Goal: Task Accomplishment & Management: Manage account settings

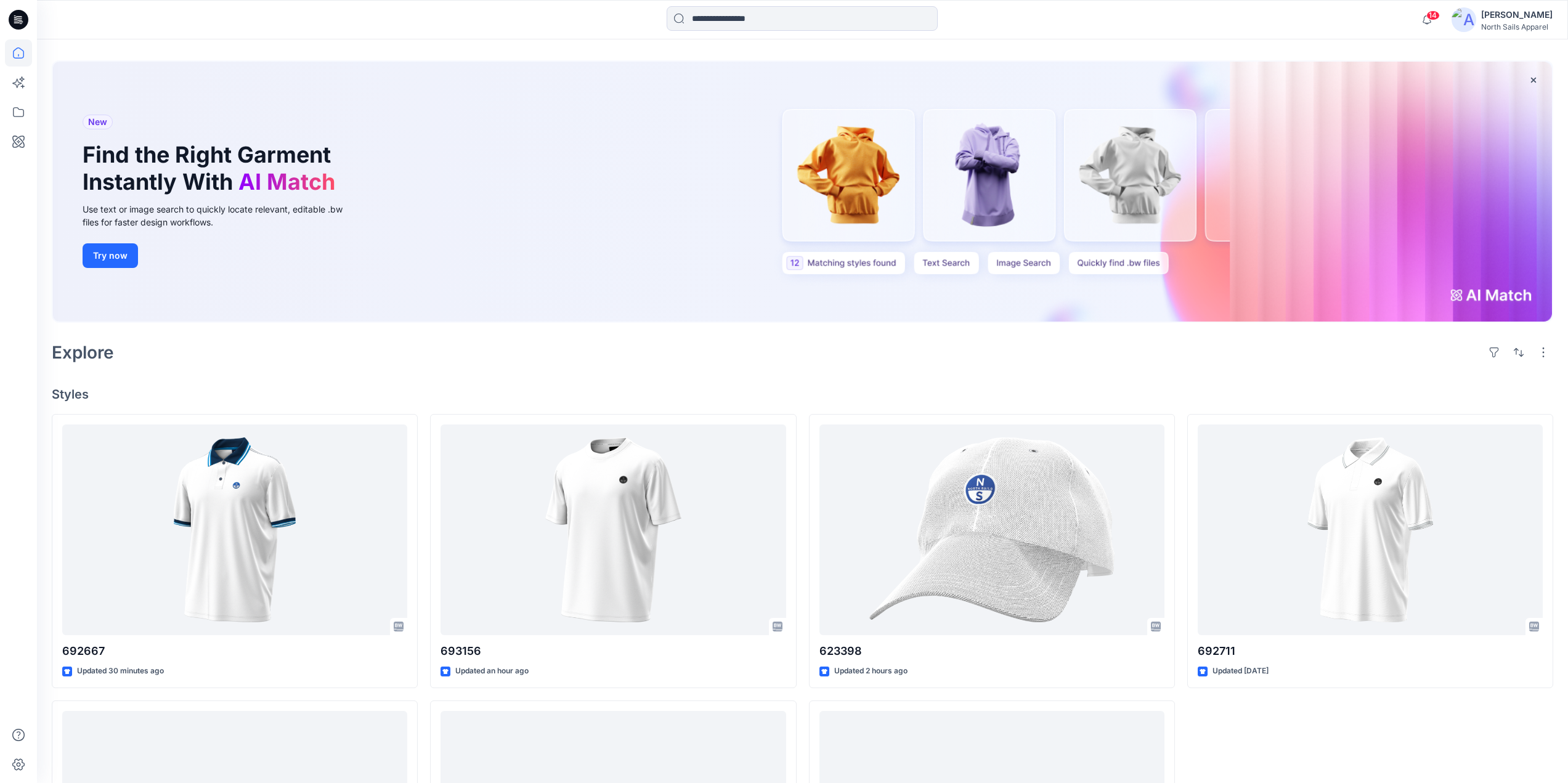
scroll to position [253, 0]
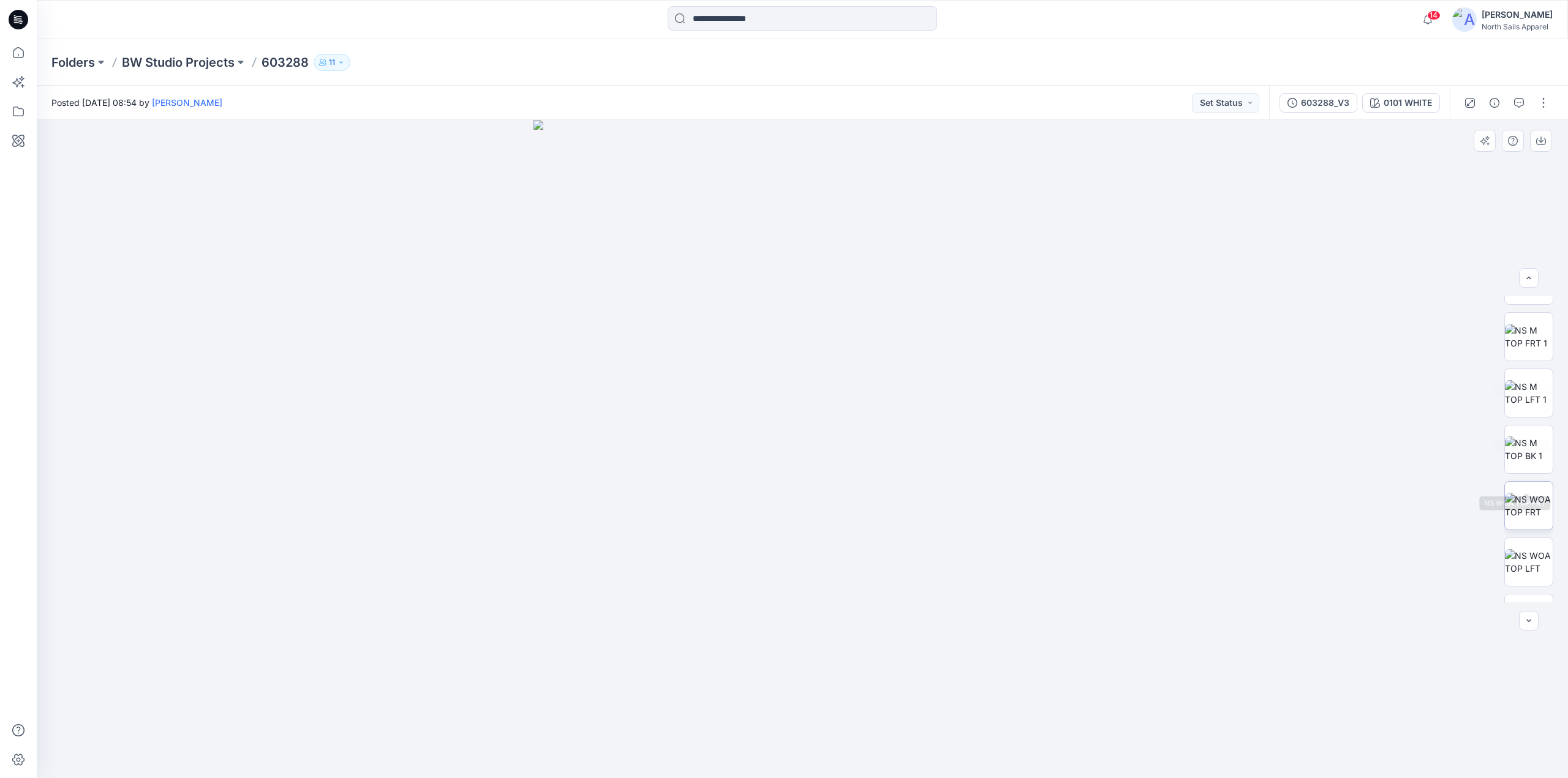
scroll to position [137, 0]
click at [1534, 471] on img at bounding box center [1528, 465] width 48 height 25
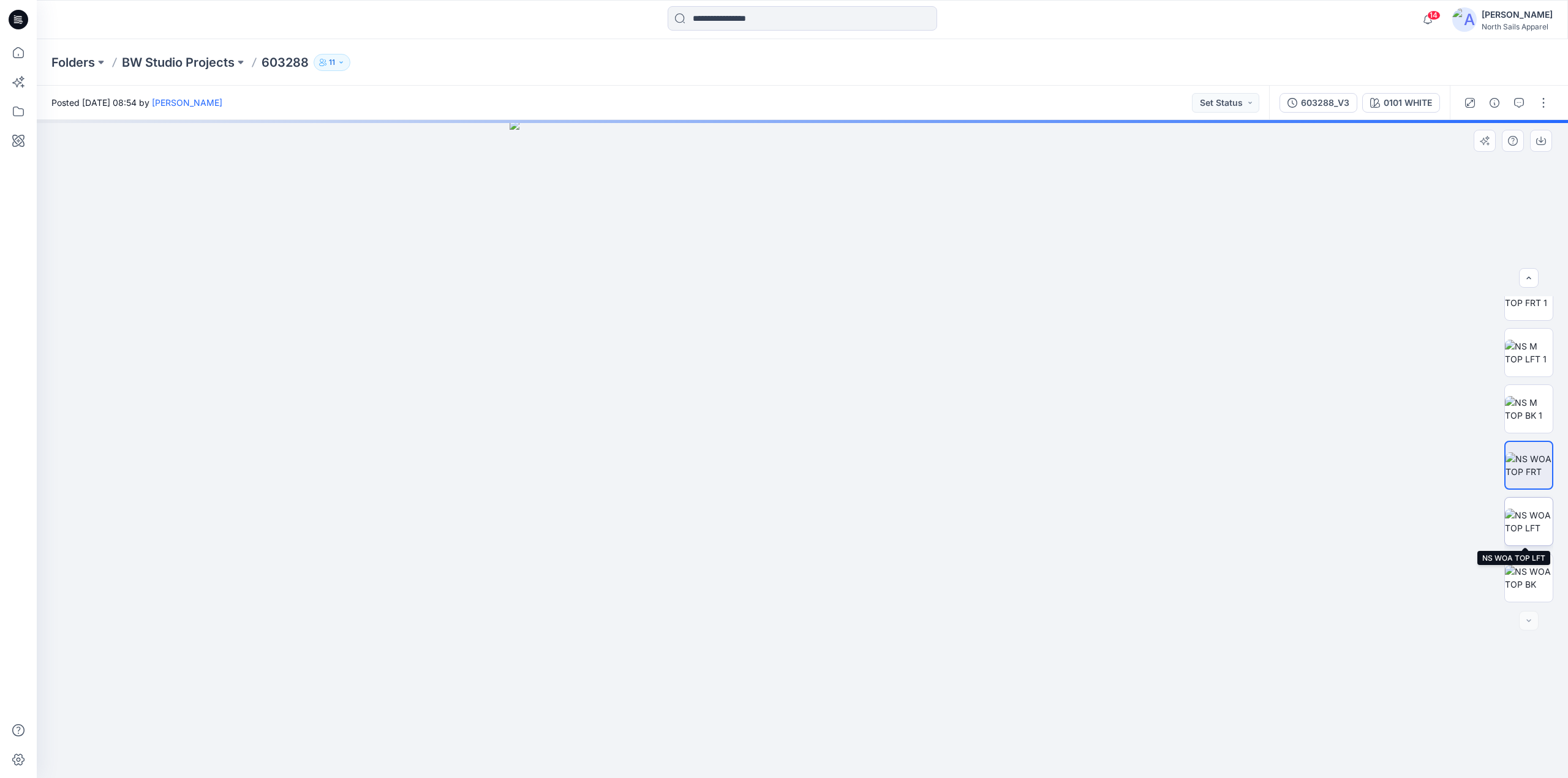
click at [1532, 514] on img at bounding box center [1528, 522] width 48 height 25
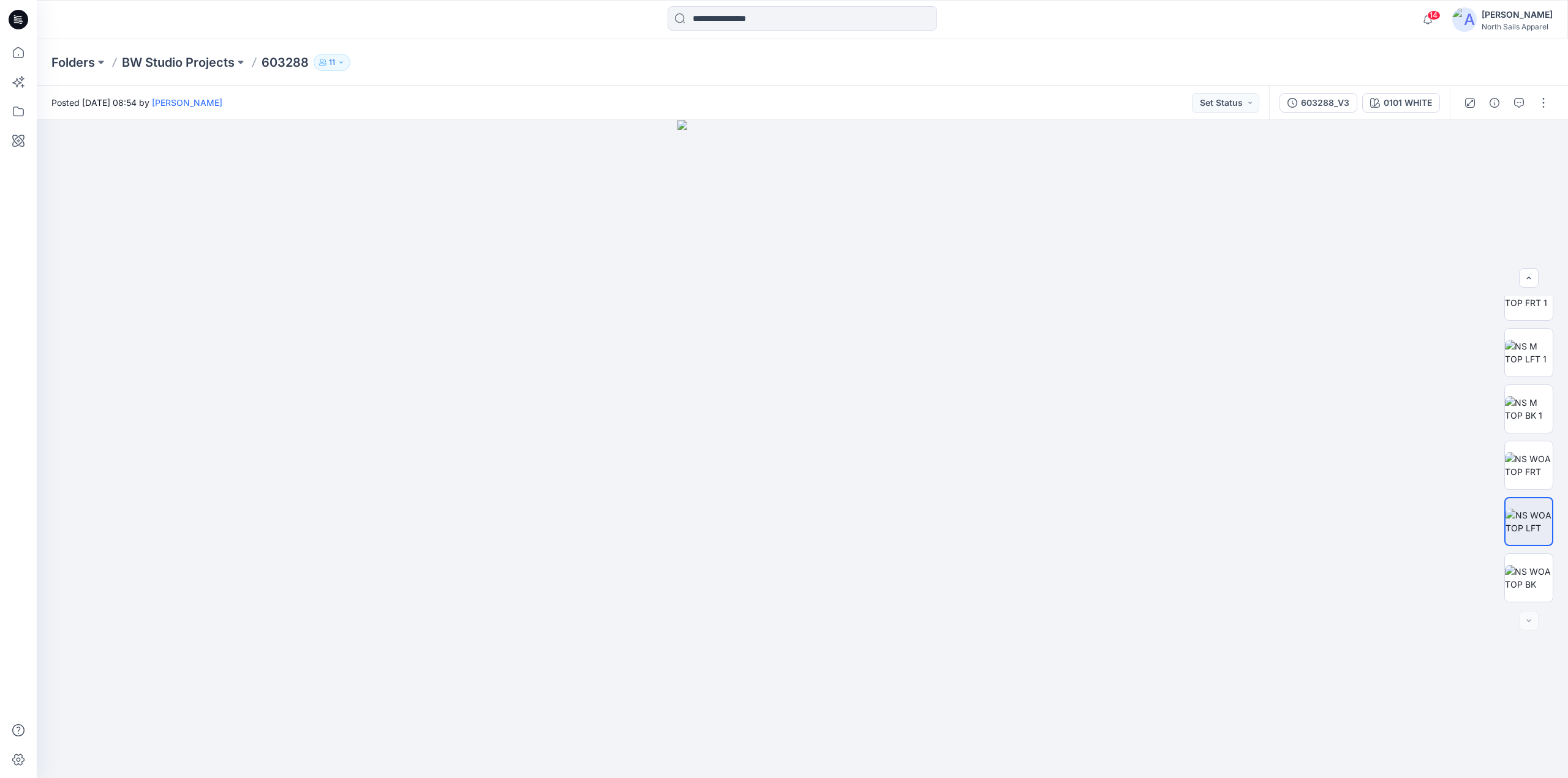
click at [183, 59] on p "BW Studio Projects" at bounding box center [178, 62] width 113 height 17
click at [203, 60] on p "BW Studio Projects" at bounding box center [178, 62] width 113 height 17
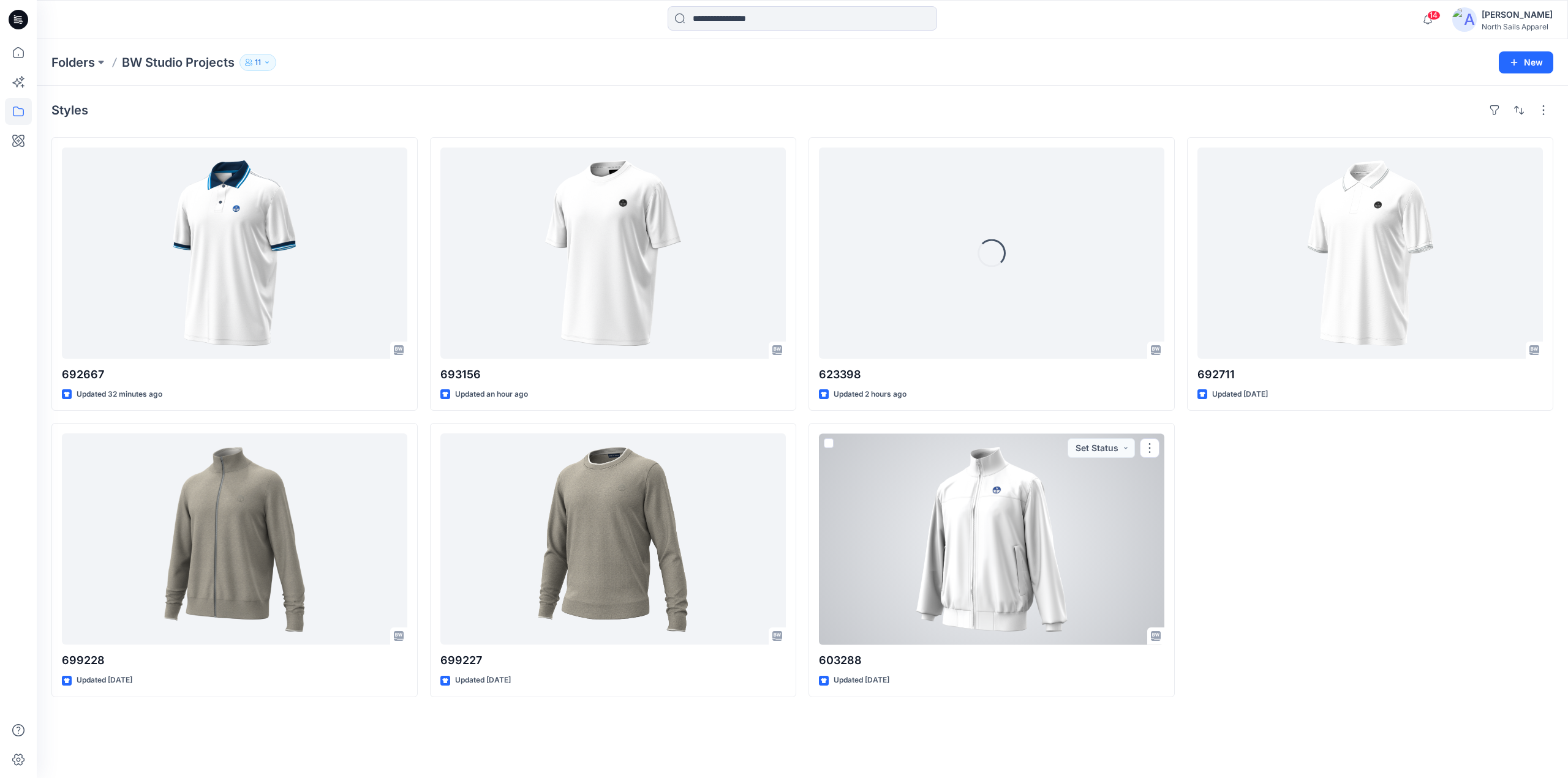
click at [939, 547] on div at bounding box center [991, 539] width 346 height 211
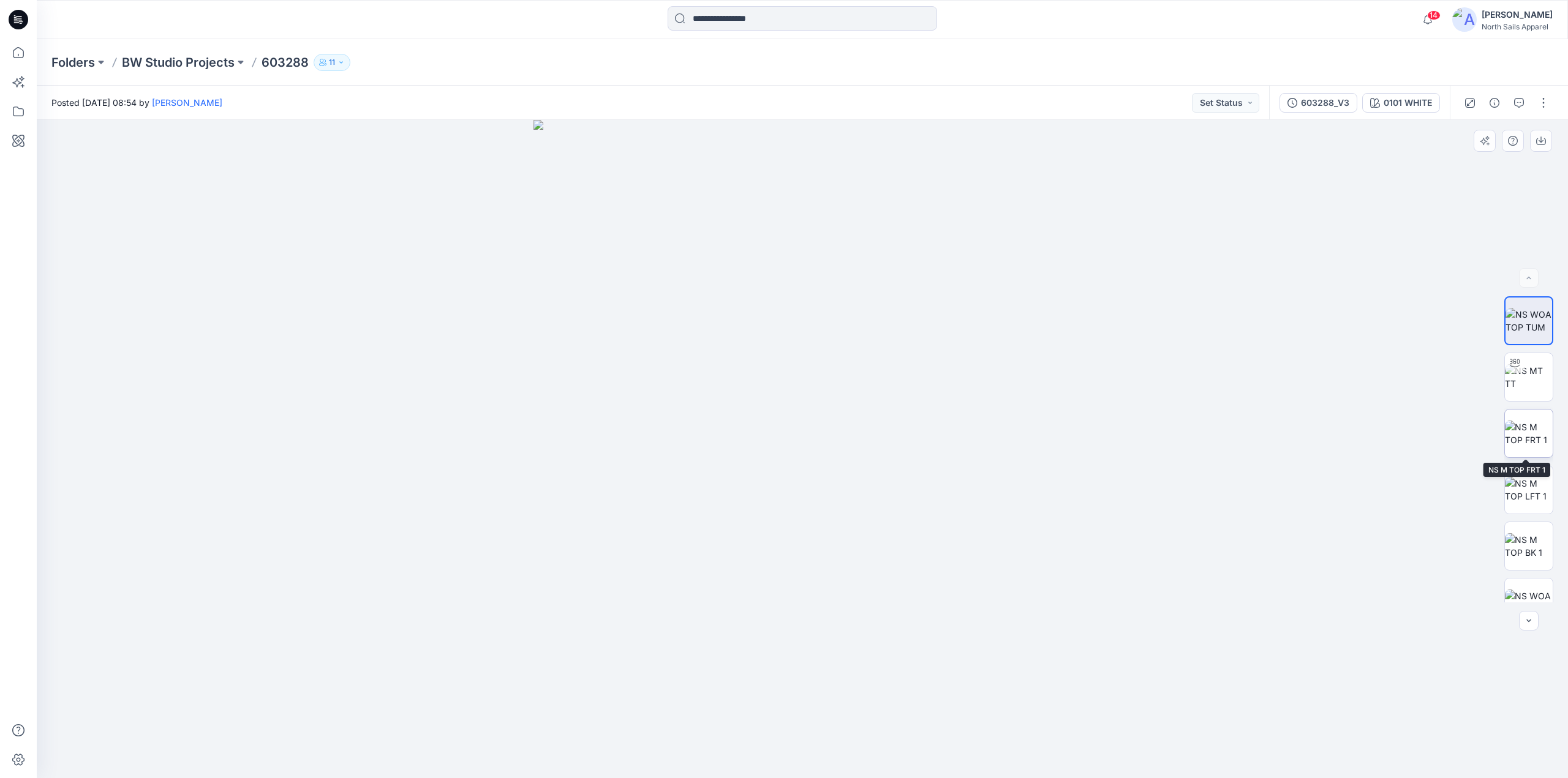
click at [1536, 437] on img at bounding box center [1528, 433] width 48 height 25
drag, startPoint x: 845, startPoint y: 186, endPoint x: 917, endPoint y: 559, distance: 379.9
click at [917, 560] on img at bounding box center [802, 125] width 1330 height 1305
drag, startPoint x: 847, startPoint y: 276, endPoint x: 878, endPoint y: 439, distance: 165.9
click at [880, 443] on img at bounding box center [802, 180] width 1330 height 1199
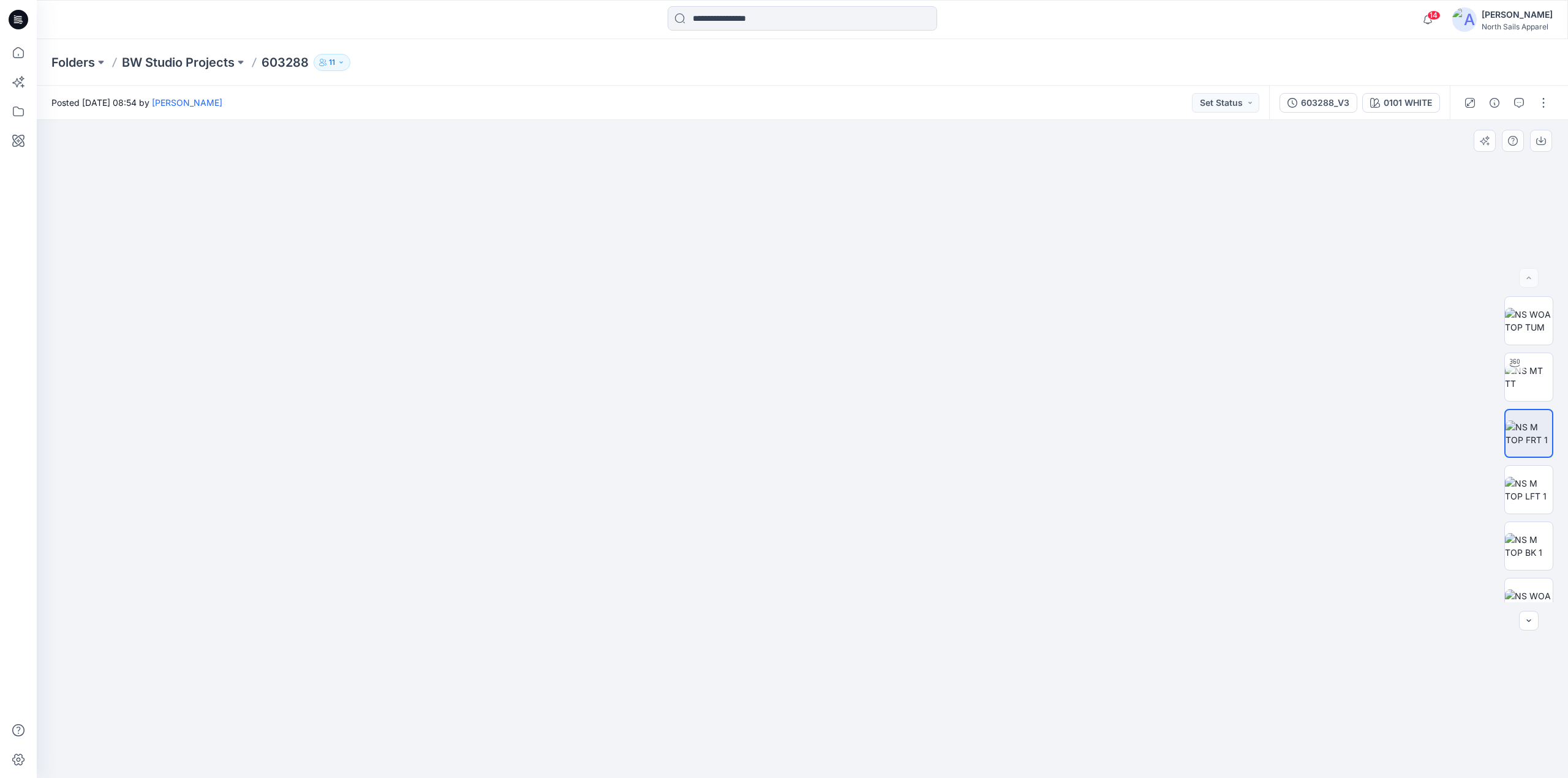
drag, startPoint x: 833, startPoint y: 466, endPoint x: 855, endPoint y: 334, distance: 133.8
click at [852, 333] on img at bounding box center [803, 320] width 656 height 915
click at [197, 60] on p "BW Studio Projects" at bounding box center [178, 62] width 113 height 17
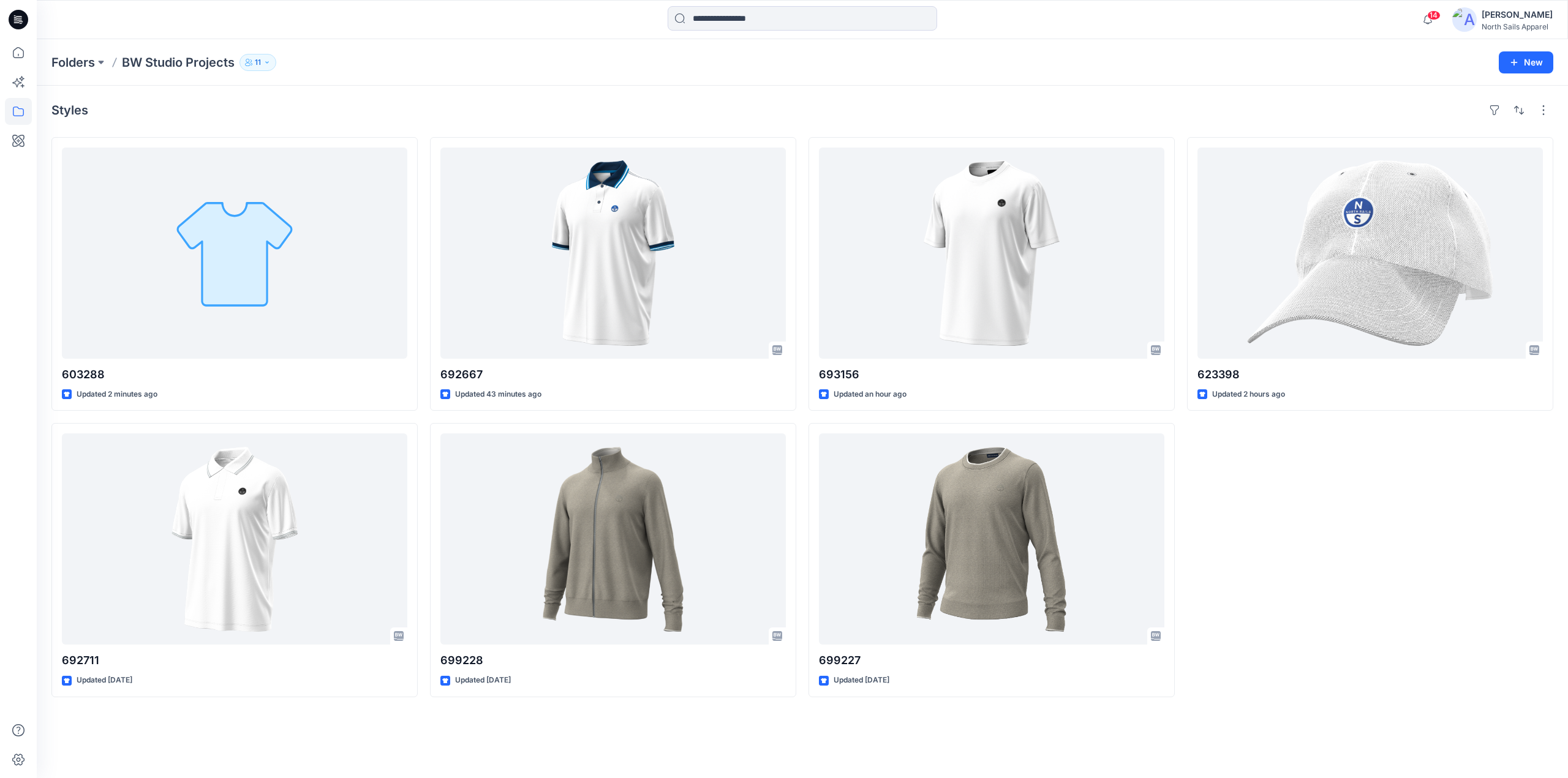
click at [1164, 68] on div "Folders BW Studio Projects 11" at bounding box center [755, 62] width 1406 height 17
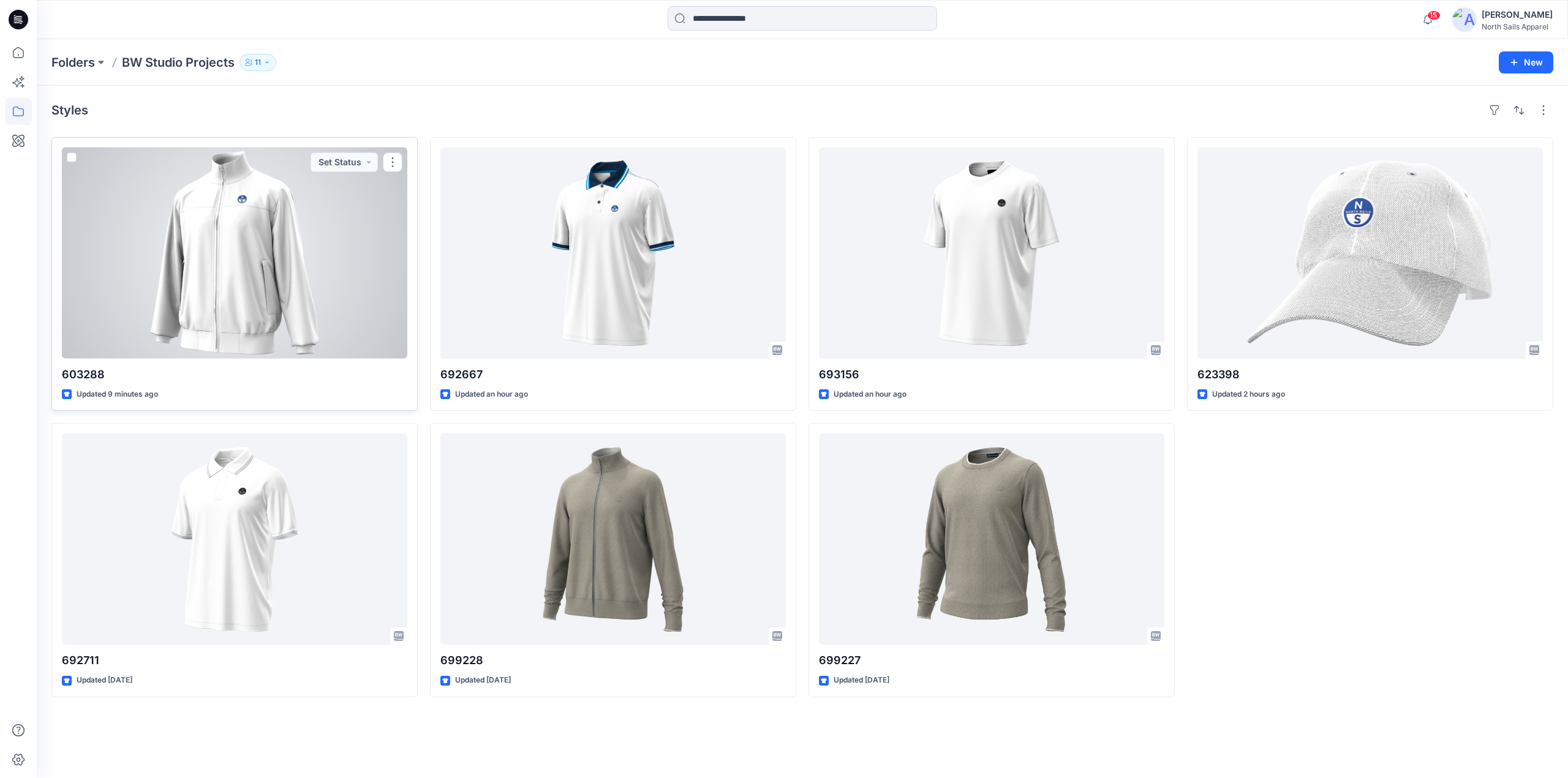
click at [216, 227] on div at bounding box center [235, 253] width 346 height 211
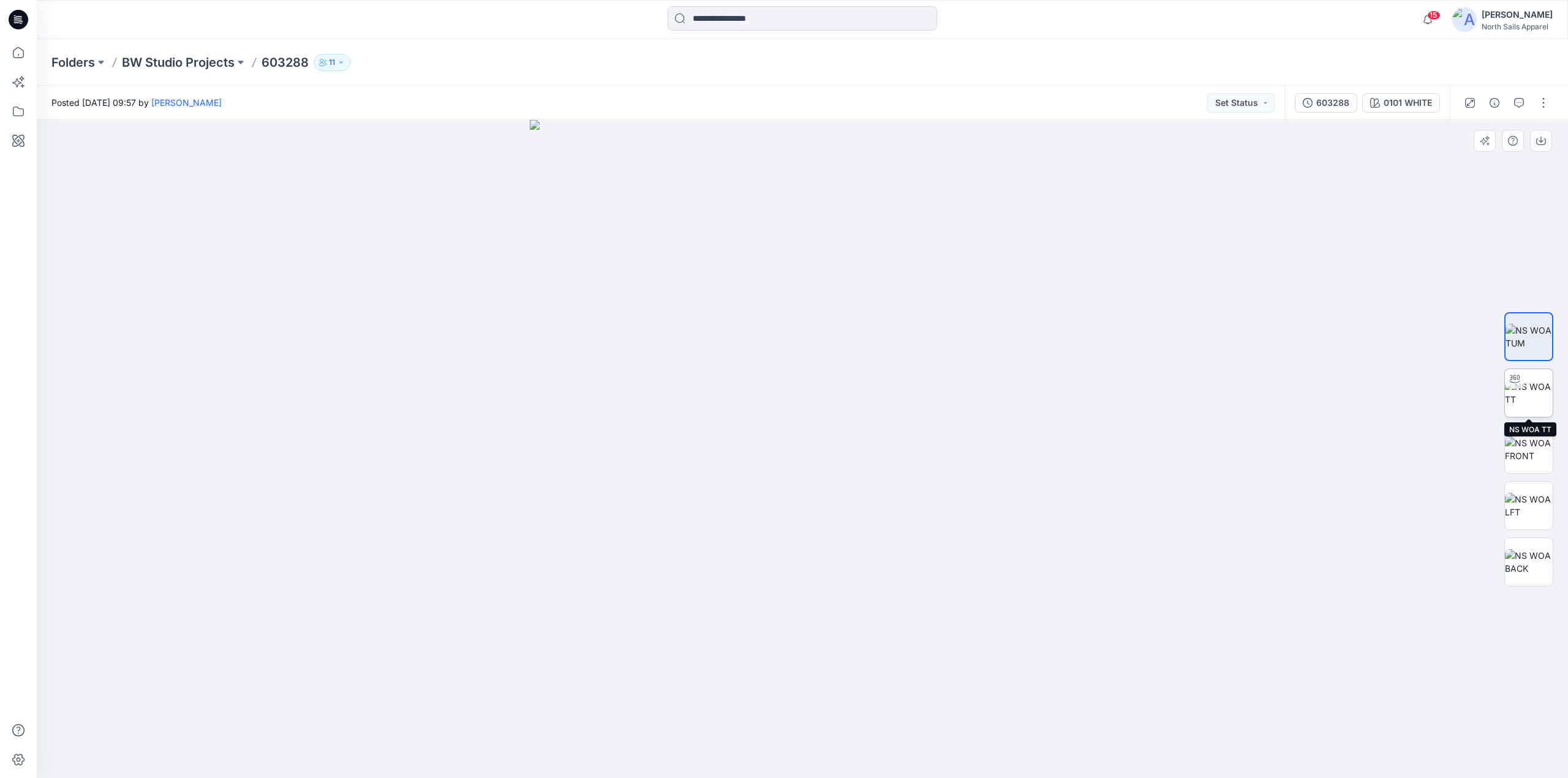
click at [1532, 399] on img at bounding box center [1528, 393] width 48 height 25
click at [1534, 338] on img at bounding box center [1528, 337] width 48 height 25
click at [1528, 380] on img at bounding box center [1528, 393] width 48 height 25
click at [1526, 439] on img at bounding box center [1528, 449] width 48 height 25
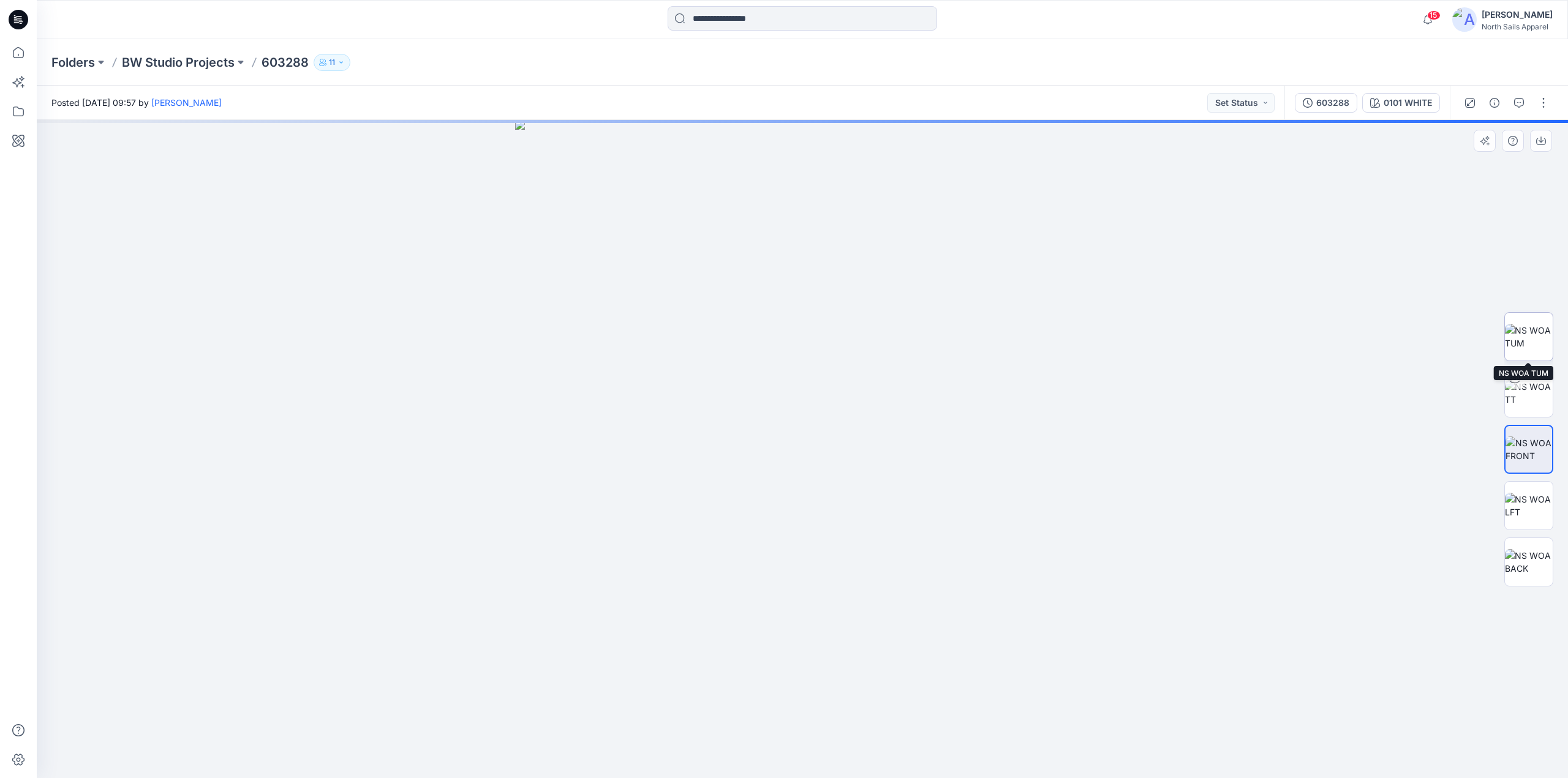
click at [1536, 338] on img at bounding box center [1528, 337] width 48 height 25
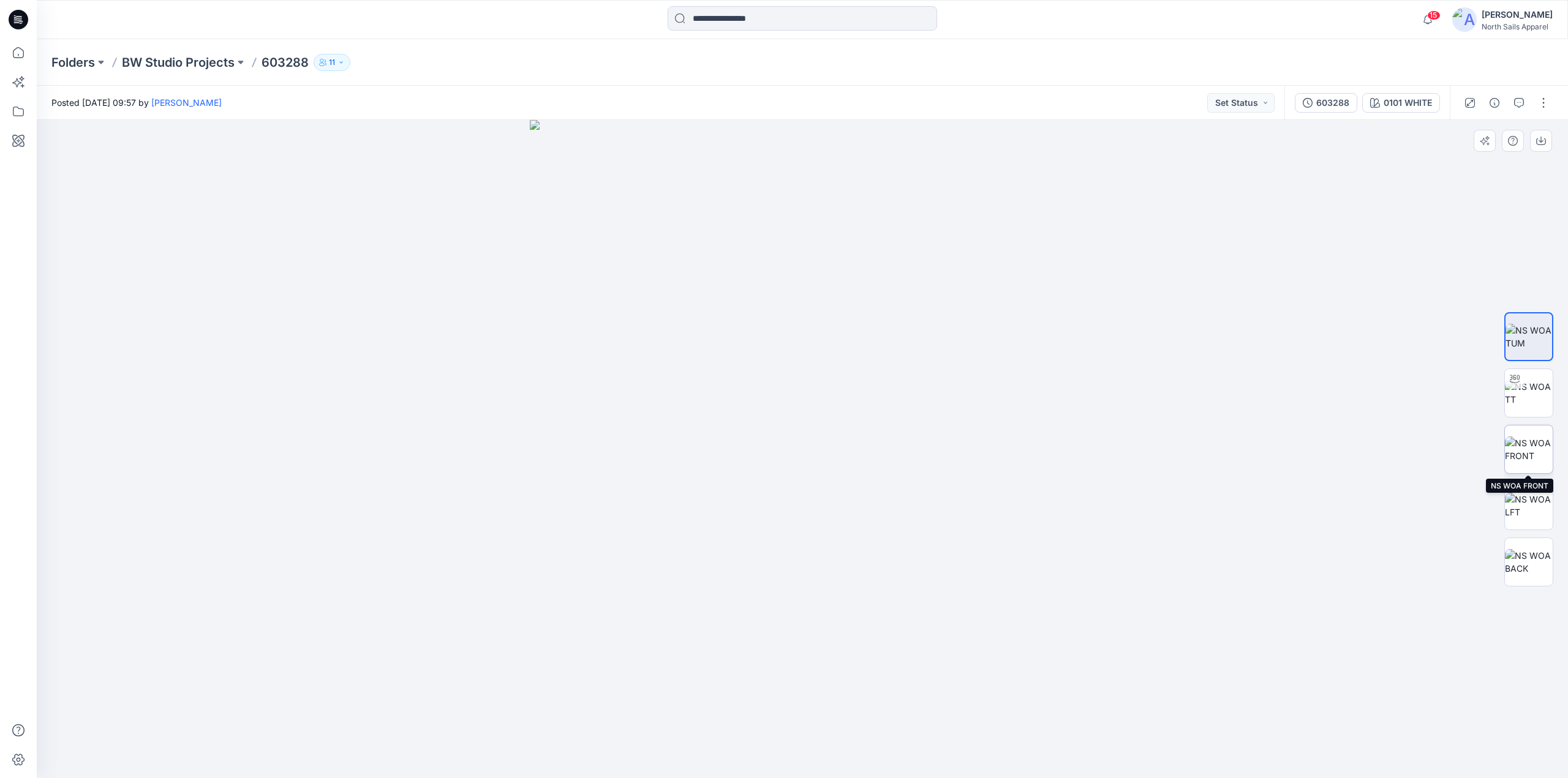
click at [1534, 449] on img at bounding box center [1528, 449] width 48 height 25
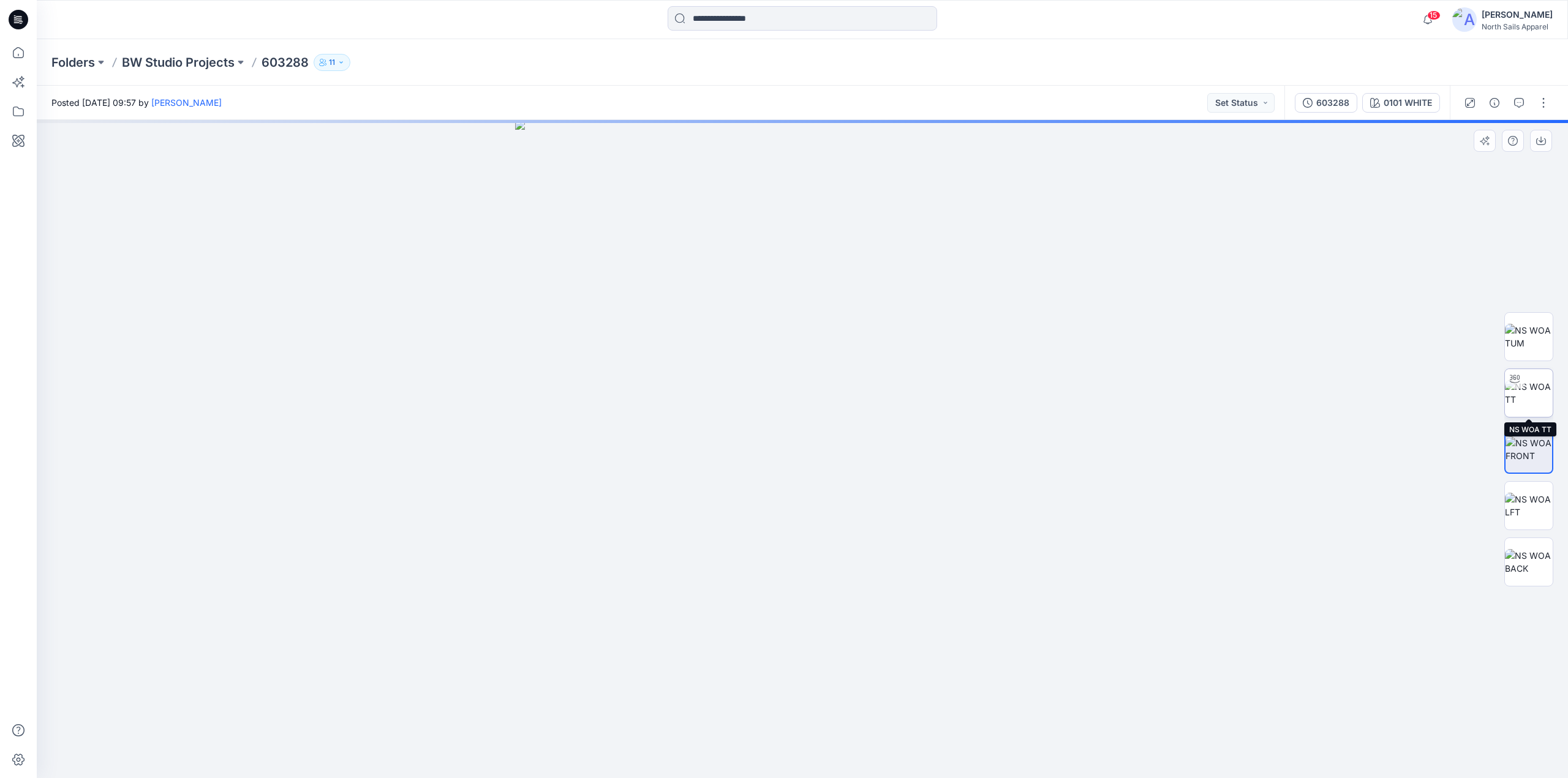
click at [1525, 393] on img at bounding box center [1528, 393] width 48 height 25
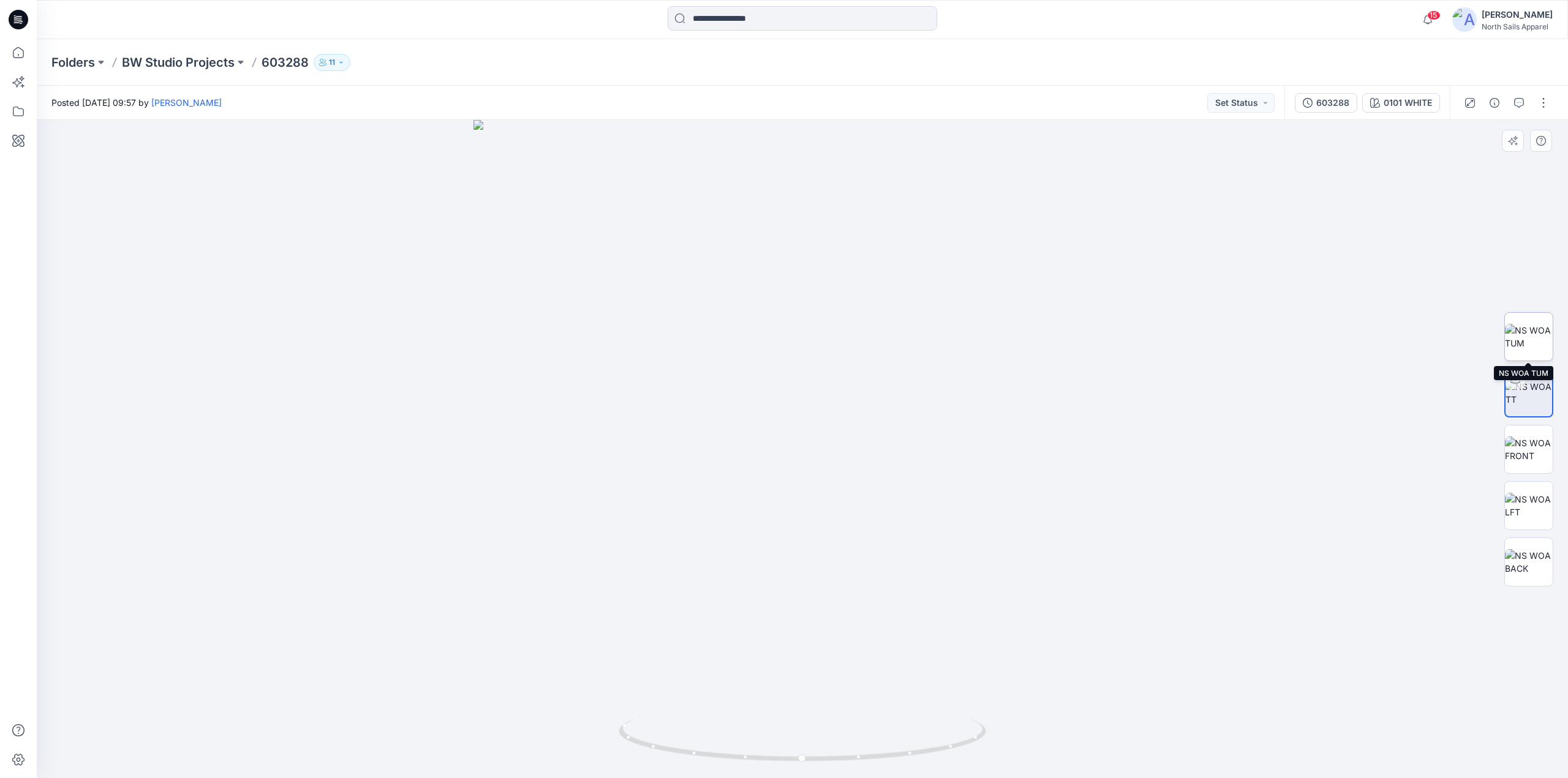
click at [1532, 332] on img at bounding box center [1528, 337] width 48 height 25
drag, startPoint x: 772, startPoint y: 216, endPoint x: 789, endPoint y: 392, distance: 176.8
click at [789, 392] on img at bounding box center [803, 352] width 1154 height 852
drag, startPoint x: 747, startPoint y: 227, endPoint x: 781, endPoint y: 378, distance: 154.8
click at [777, 392] on img at bounding box center [829, 316] width 1762 height 926
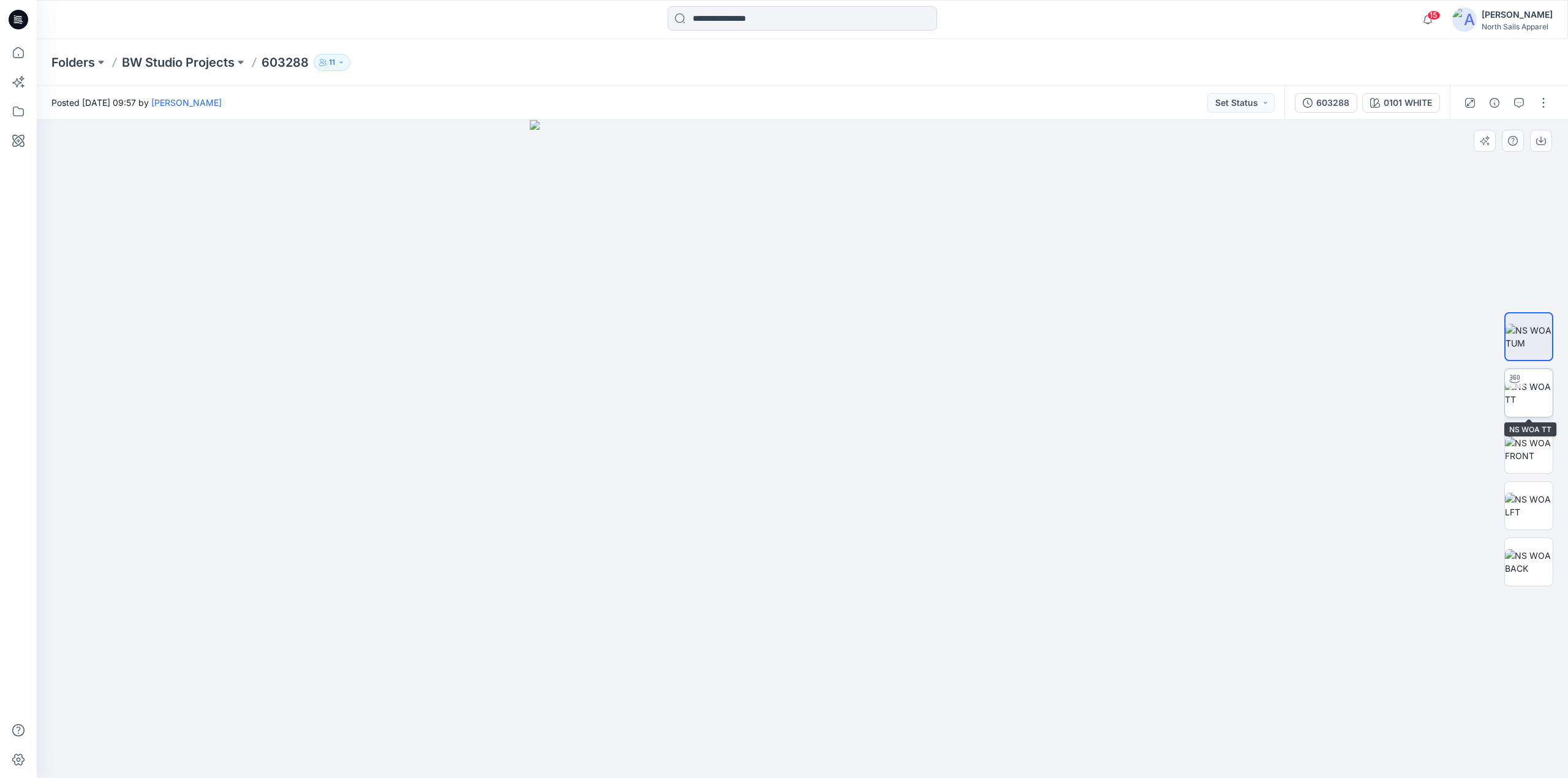
click at [1536, 395] on img at bounding box center [1528, 393] width 48 height 25
click at [1531, 449] on img at bounding box center [1528, 449] width 48 height 25
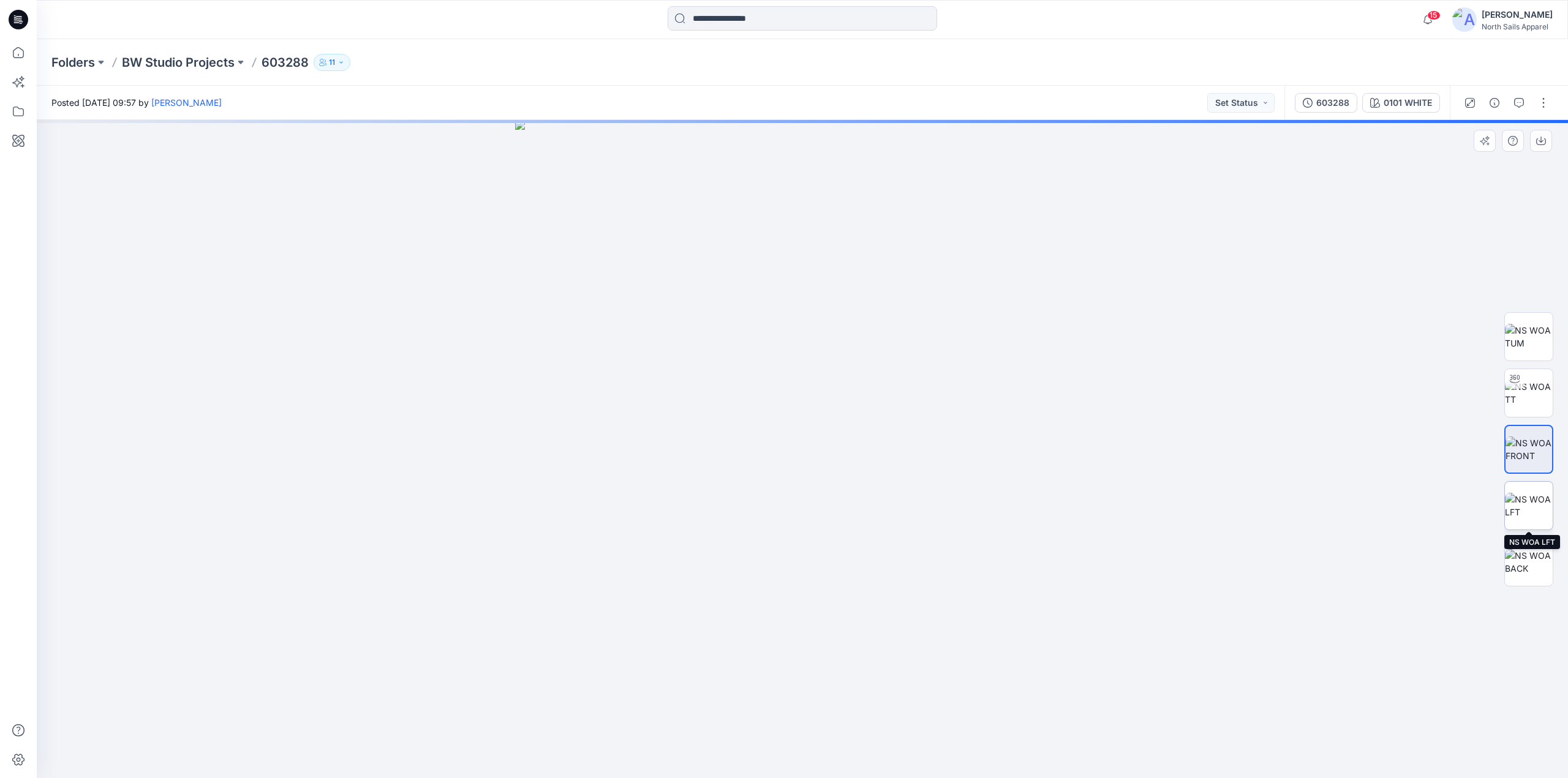
click at [1518, 519] on img at bounding box center [1528, 505] width 48 height 25
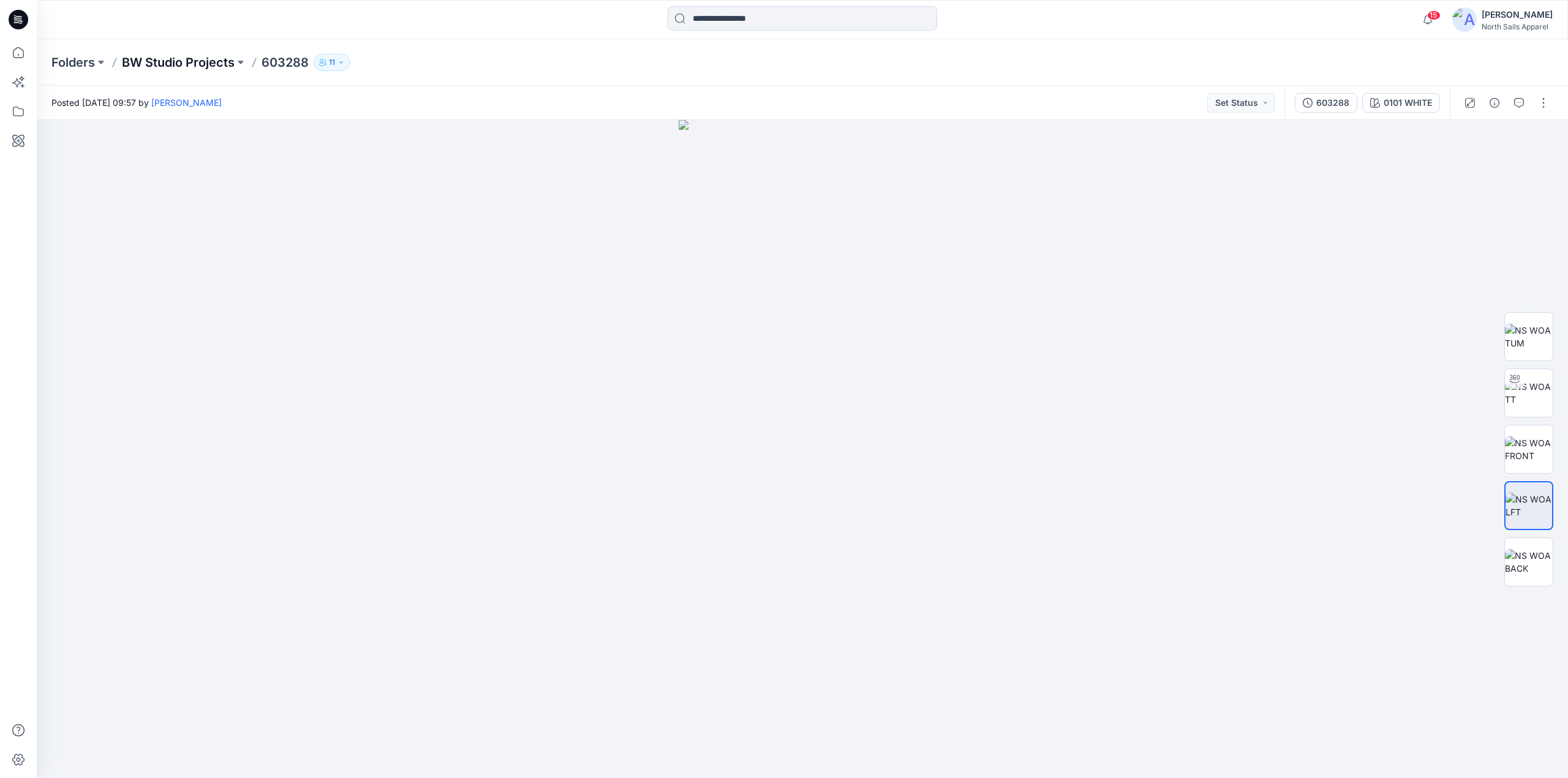
click at [206, 64] on p "BW Studio Projects" at bounding box center [178, 62] width 113 height 17
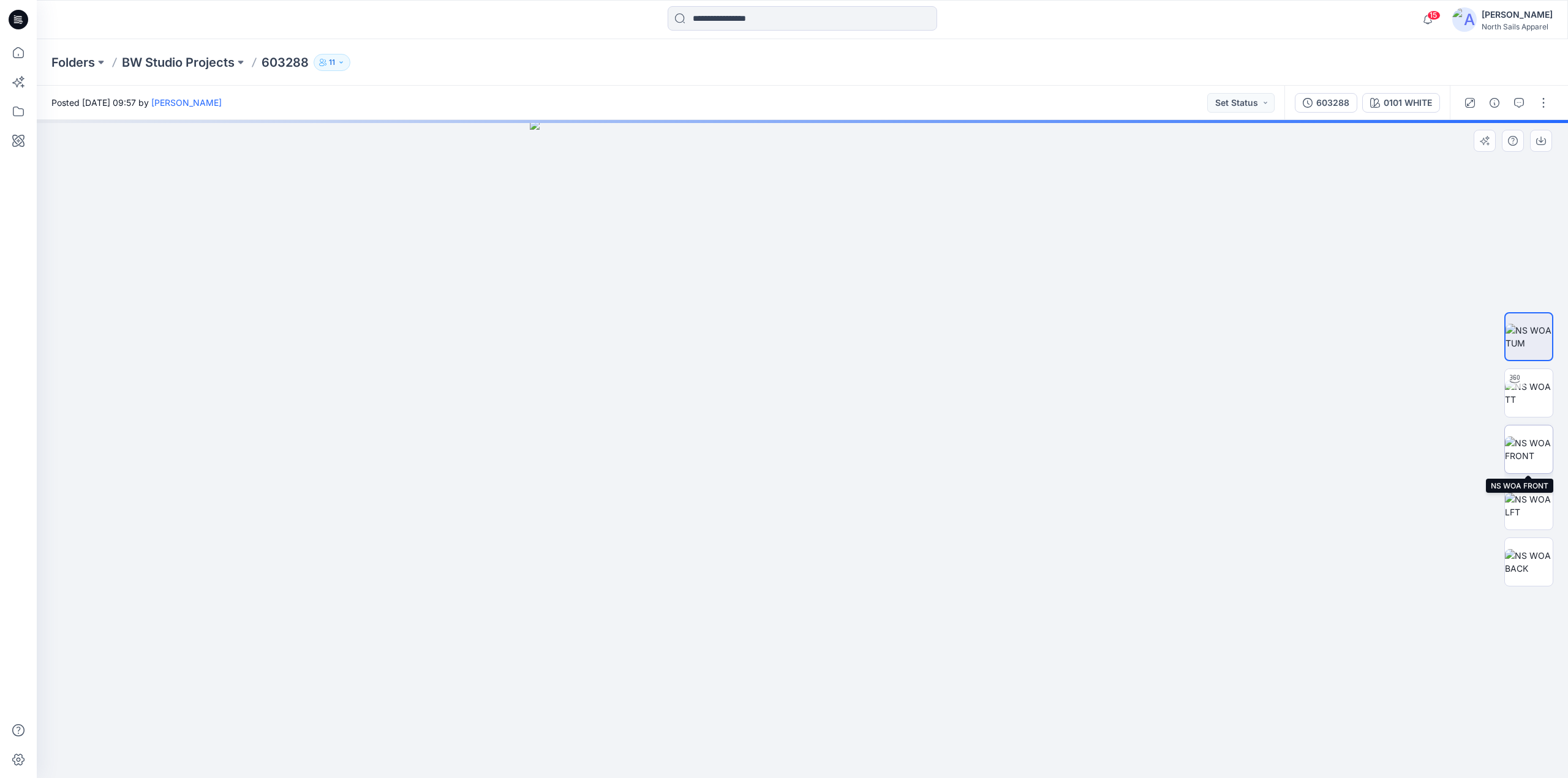
click at [1536, 443] on img at bounding box center [1528, 449] width 48 height 25
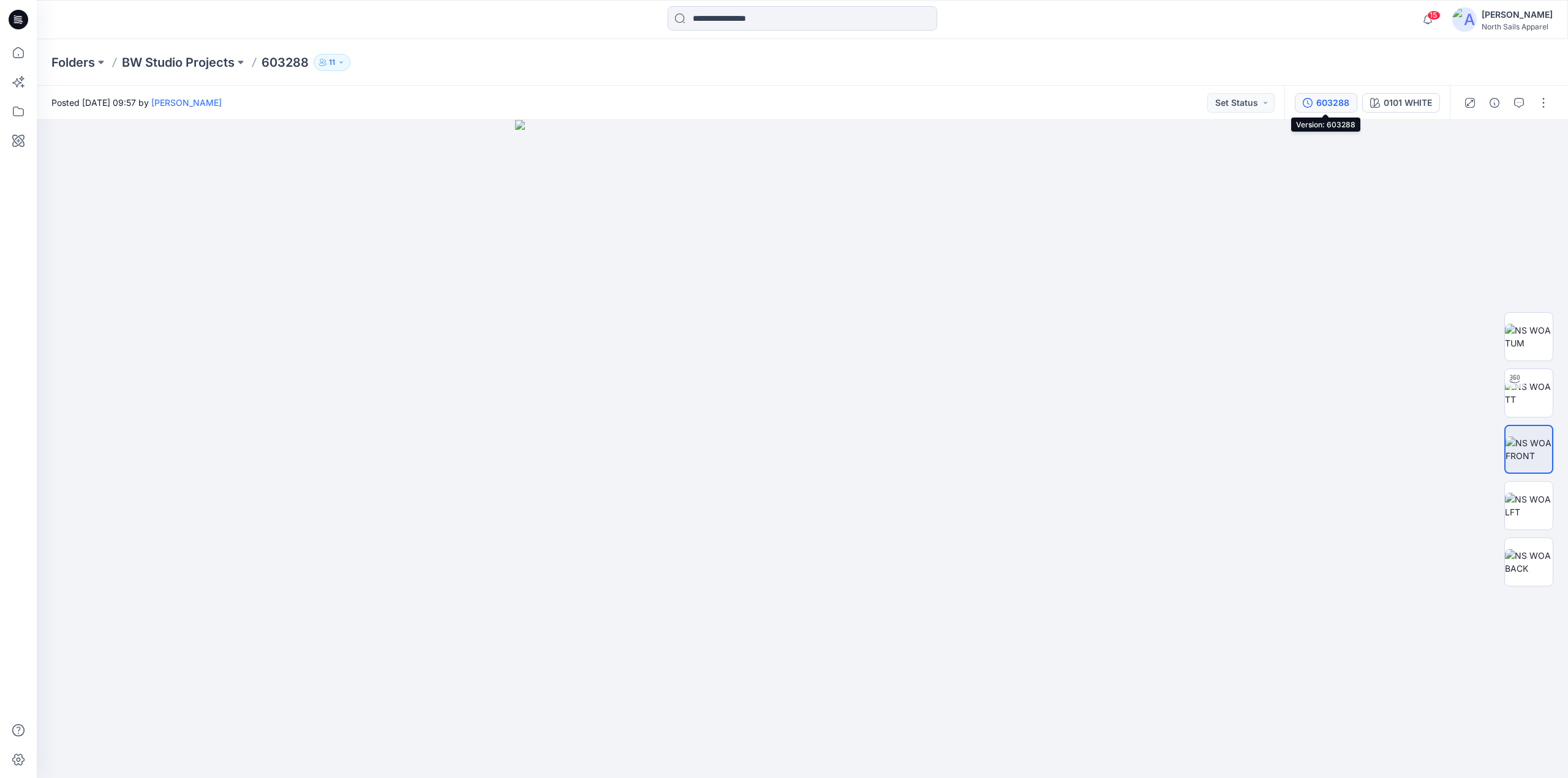
click at [1327, 103] on div "603288" at bounding box center [1332, 103] width 33 height 14
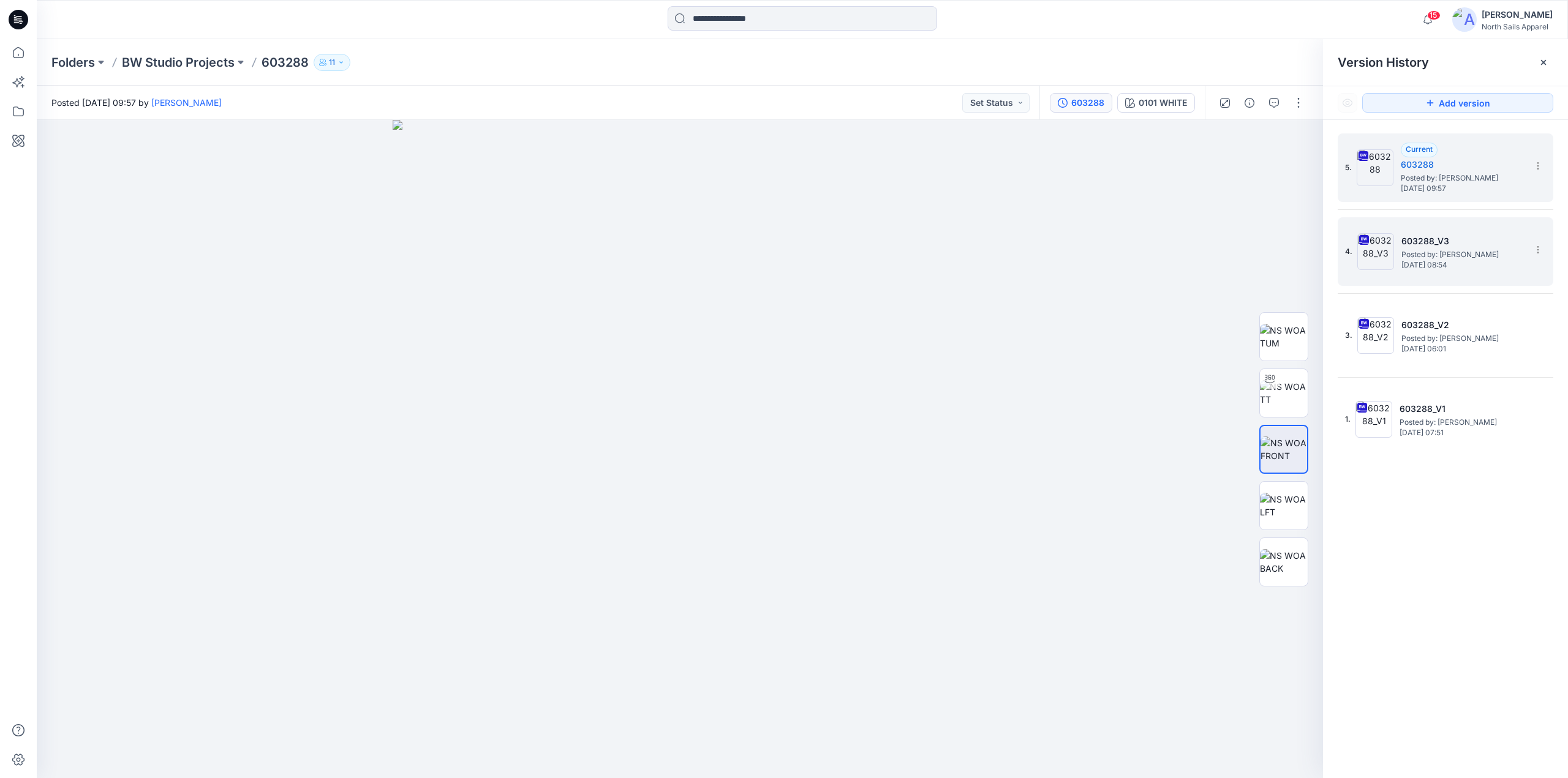
click at [1487, 235] on h5 "603288_V3" at bounding box center [1462, 241] width 123 height 14
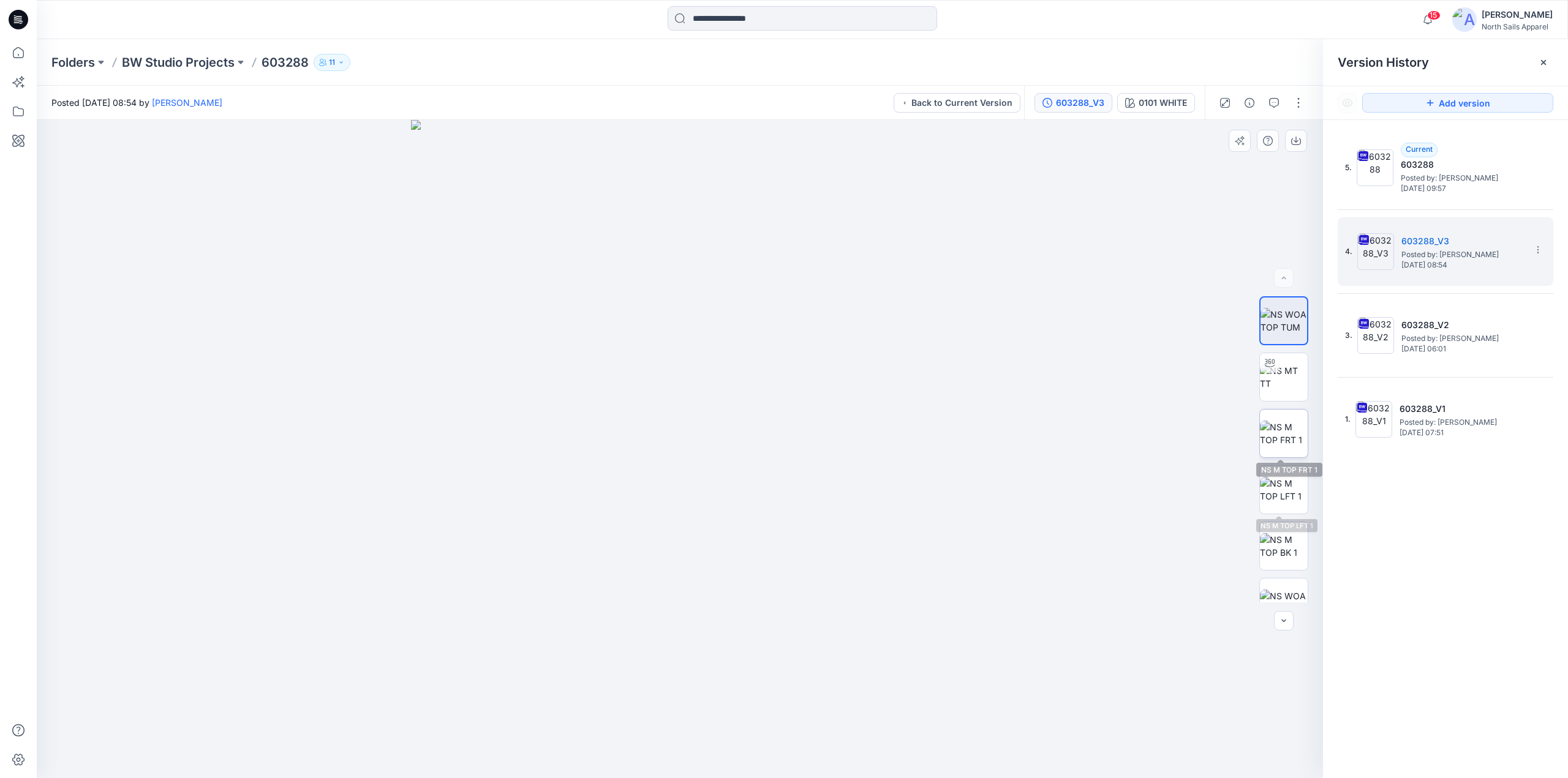
click at [1285, 437] on img at bounding box center [1283, 433] width 48 height 25
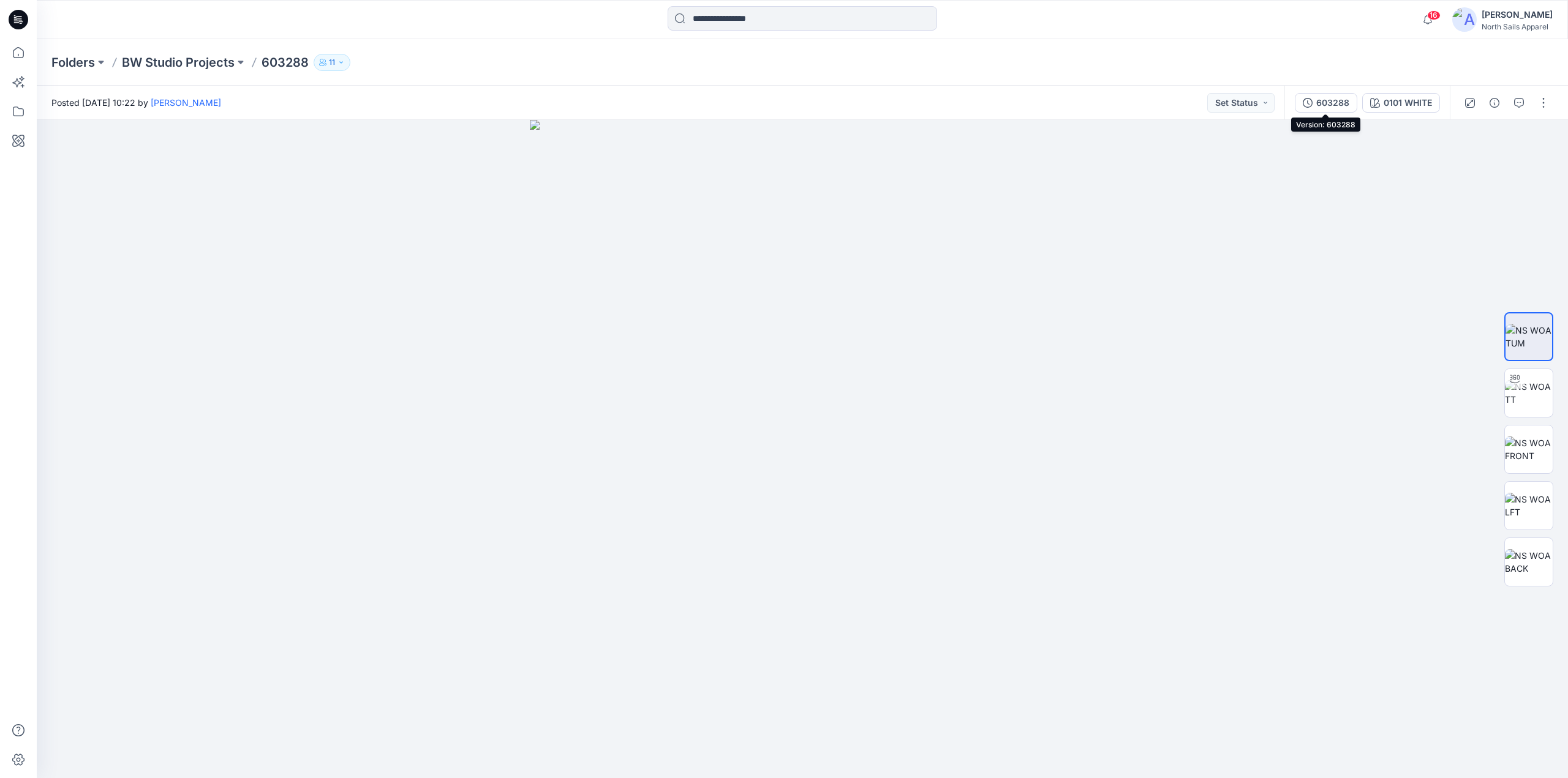
click at [1322, 99] on div "603288" at bounding box center [1332, 103] width 33 height 14
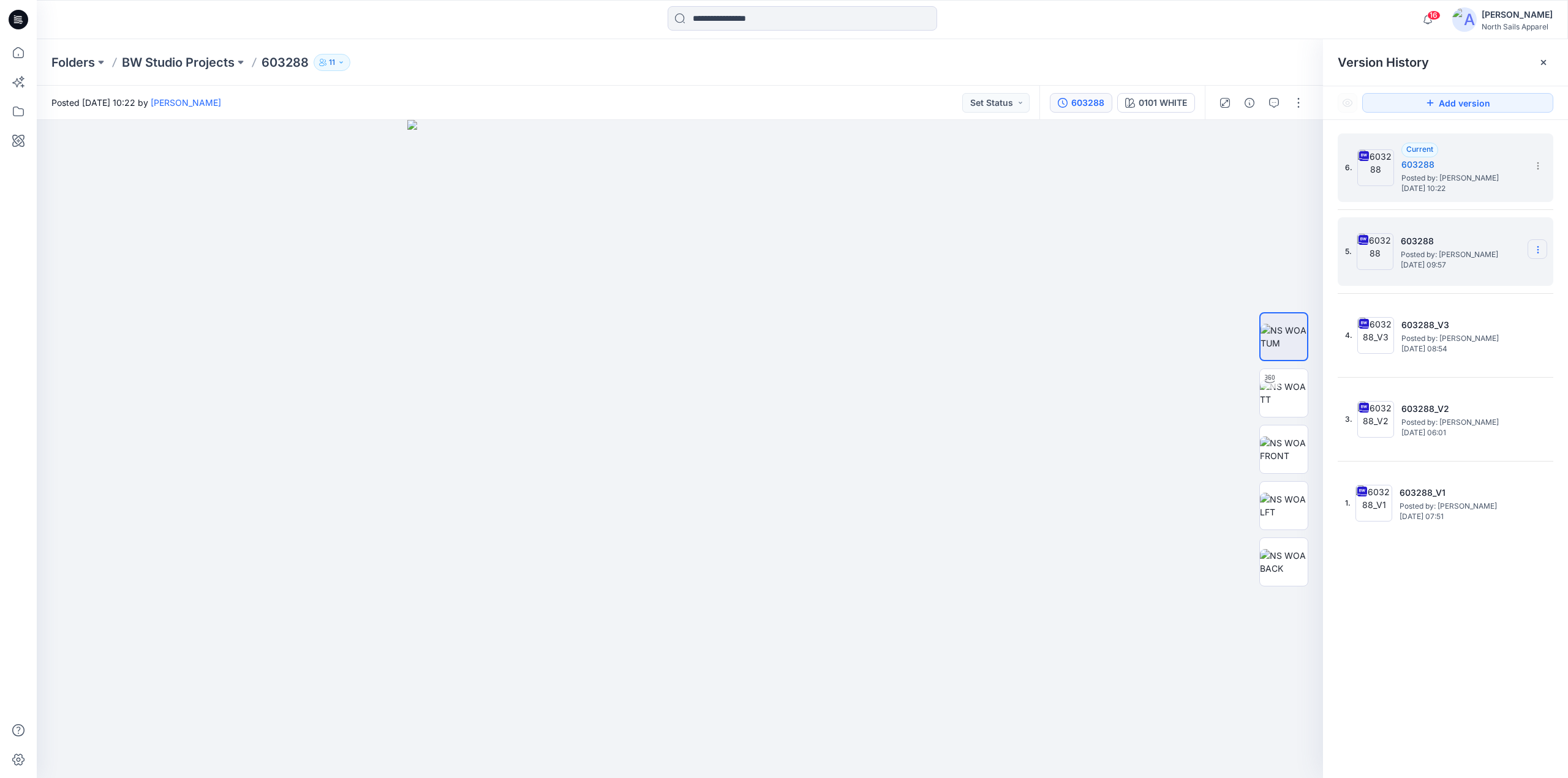
click at [1535, 247] on icon at bounding box center [1537, 249] width 10 height 10
click at [1497, 375] on div "Delete Version" at bounding box center [1471, 376] width 142 height 24
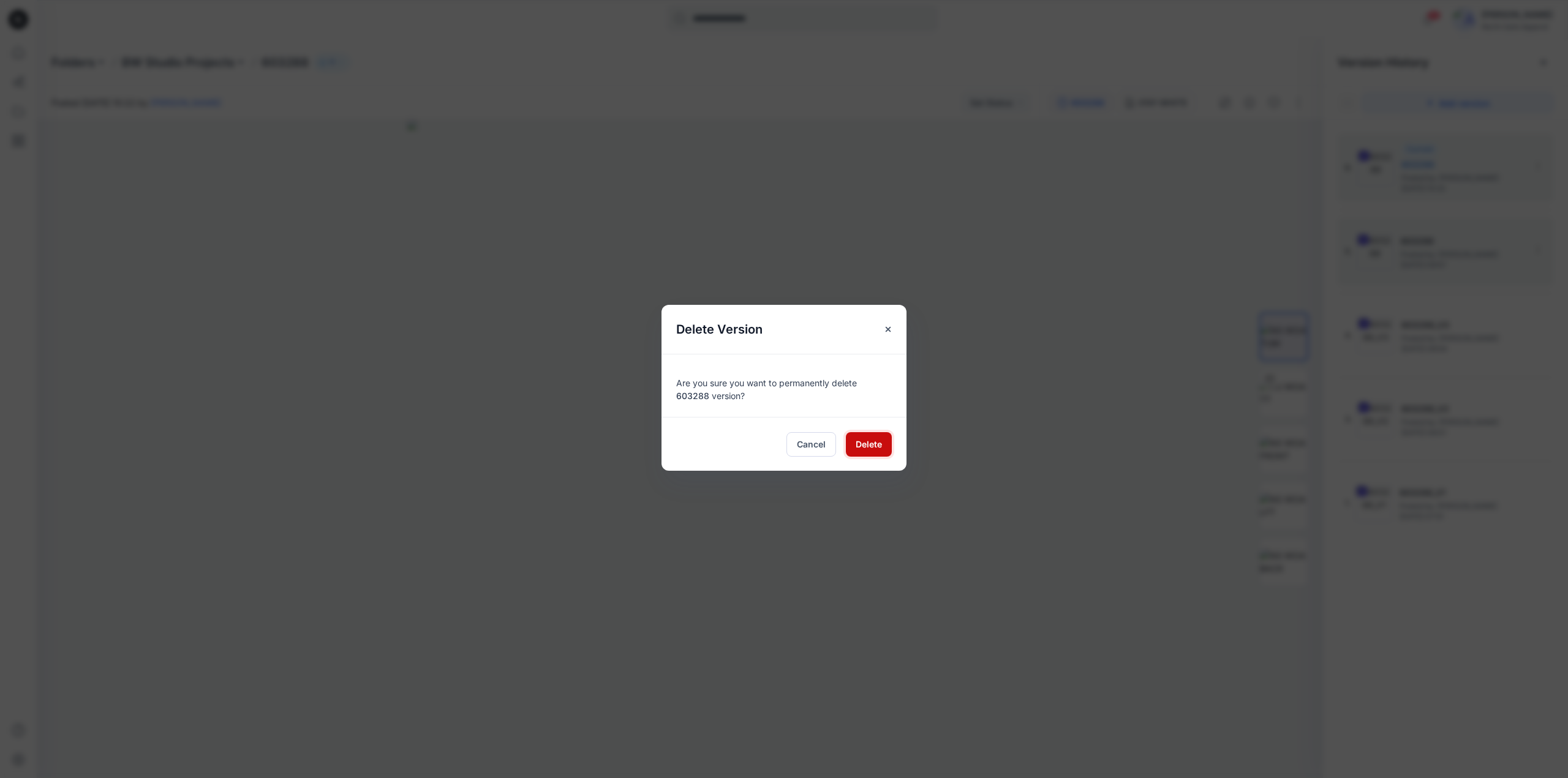
click at [868, 443] on span "Delete" at bounding box center [868, 444] width 26 height 13
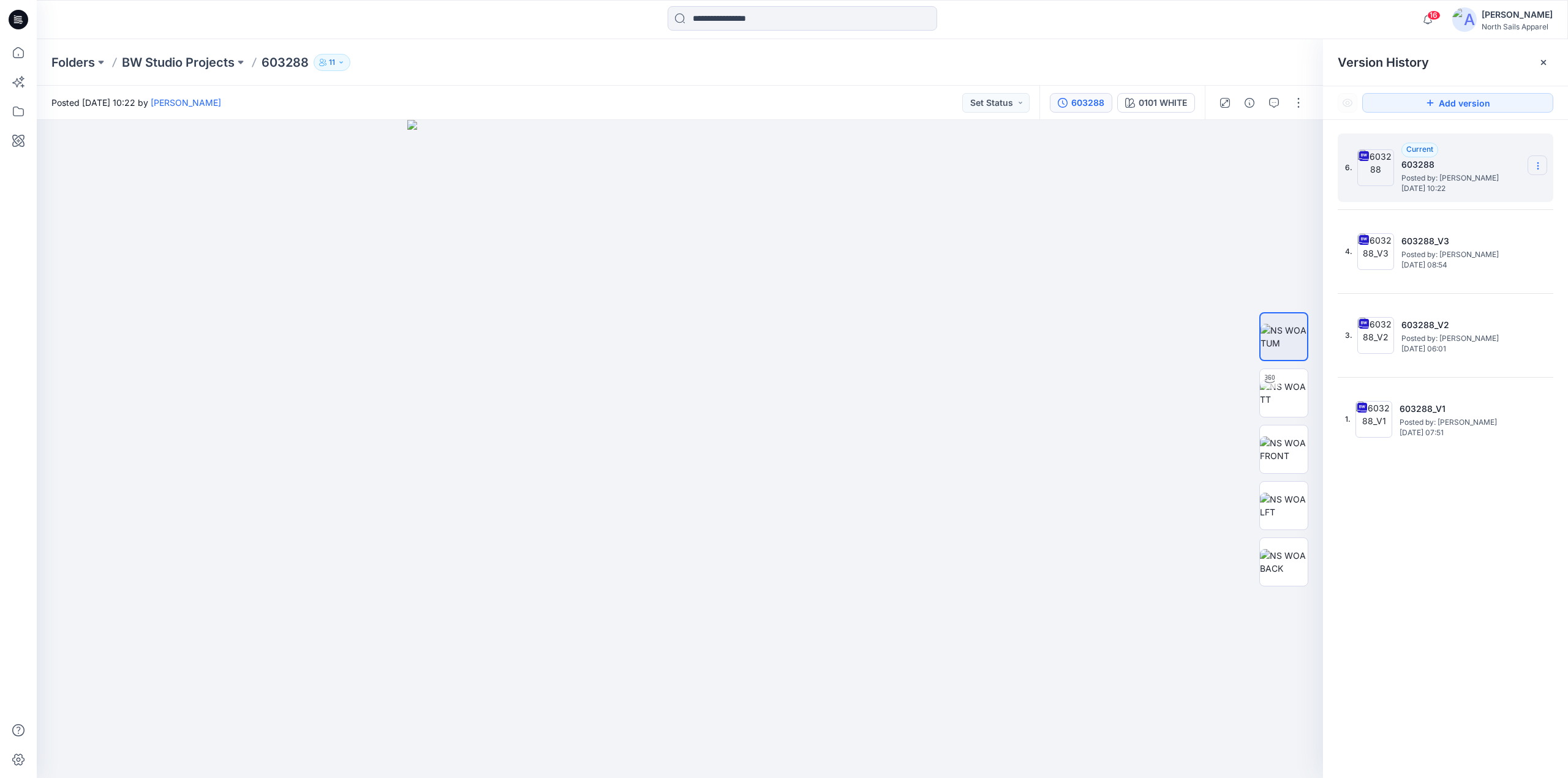
click at [1542, 163] on icon at bounding box center [1537, 165] width 10 height 10
click at [1475, 238] on span "Rename Version" at bounding box center [1456, 238] width 64 height 14
click at [1459, 167] on input "******" at bounding box center [1477, 164] width 135 height 20
type input "*********"
click at [1484, 60] on div "Version History" at bounding box center [1445, 62] width 216 height 17
